Goal: Task Accomplishment & Management: Manage account settings

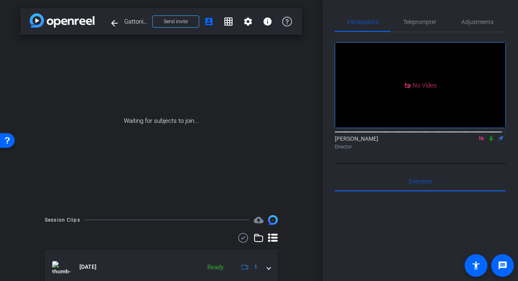
scroll to position [244, 0]
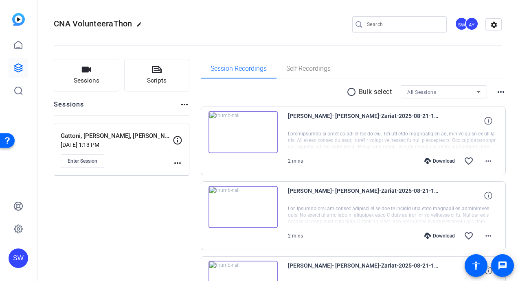
click at [465, 26] on div "AY" at bounding box center [471, 23] width 13 height 13
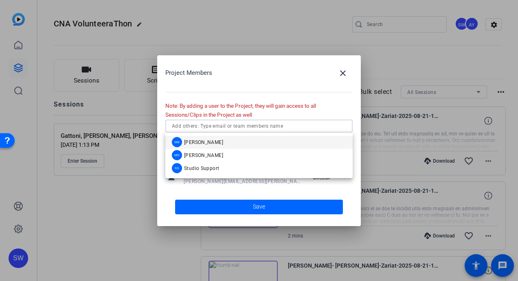
click at [234, 127] on input "text" at bounding box center [259, 126] width 174 height 10
click at [204, 157] on span "Mark Dolnick" at bounding box center [203, 155] width 39 height 7
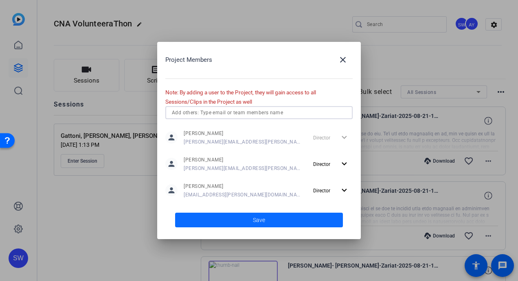
click at [264, 222] on span "Save" at bounding box center [259, 220] width 12 height 9
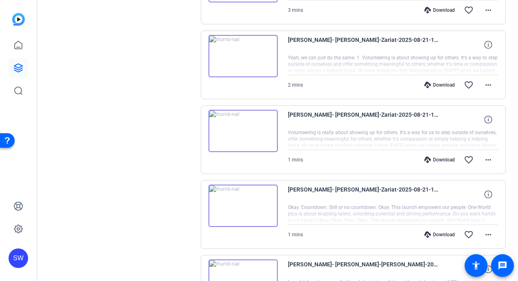
scroll to position [289, 0]
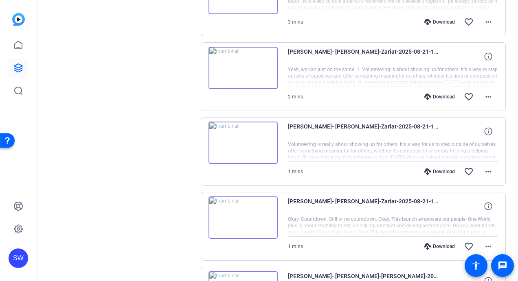
click at [241, 215] on img at bounding box center [242, 218] width 69 height 42
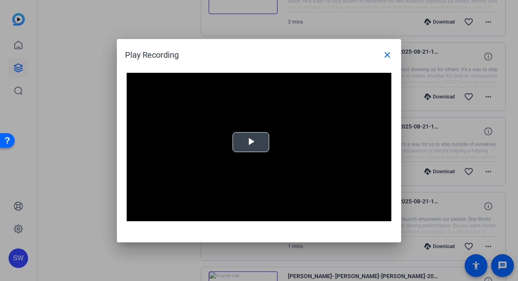
click at [251, 142] on span "Video Player" at bounding box center [251, 142] width 0 height 0
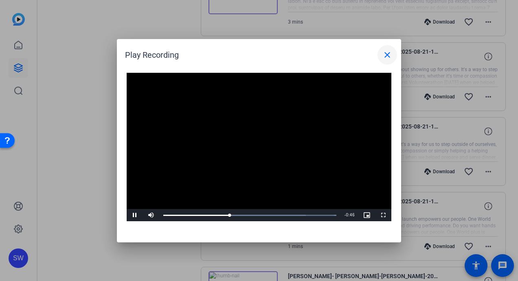
click at [386, 55] on mat-icon "close" at bounding box center [387, 55] width 10 height 10
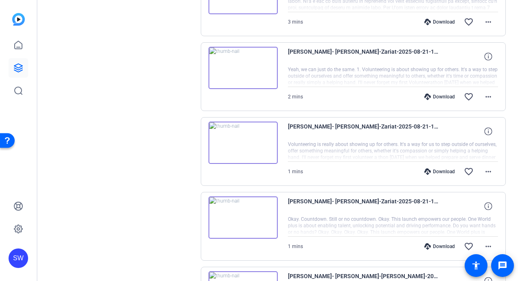
click at [437, 245] on div "Download" at bounding box center [439, 247] width 39 height 7
click at [241, 140] on img at bounding box center [242, 143] width 69 height 42
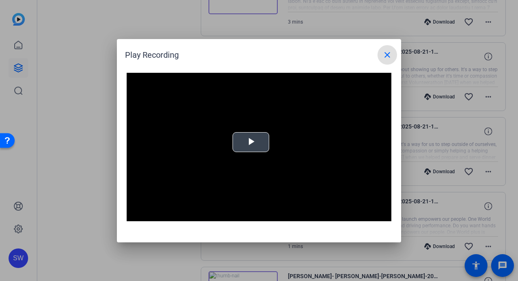
click at [251, 142] on span "Video Player" at bounding box center [251, 142] width 0 height 0
click at [388, 55] on mat-icon "close" at bounding box center [387, 55] width 10 height 10
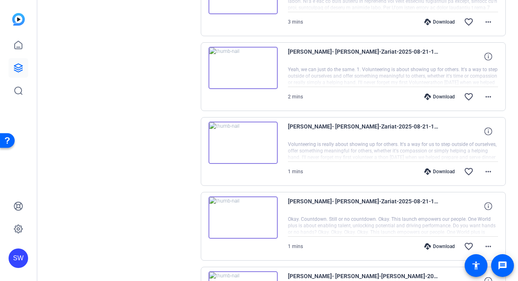
click at [15, 268] on div "SW" at bounding box center [19, 259] width 20 height 20
